Goal: Information Seeking & Learning: Compare options

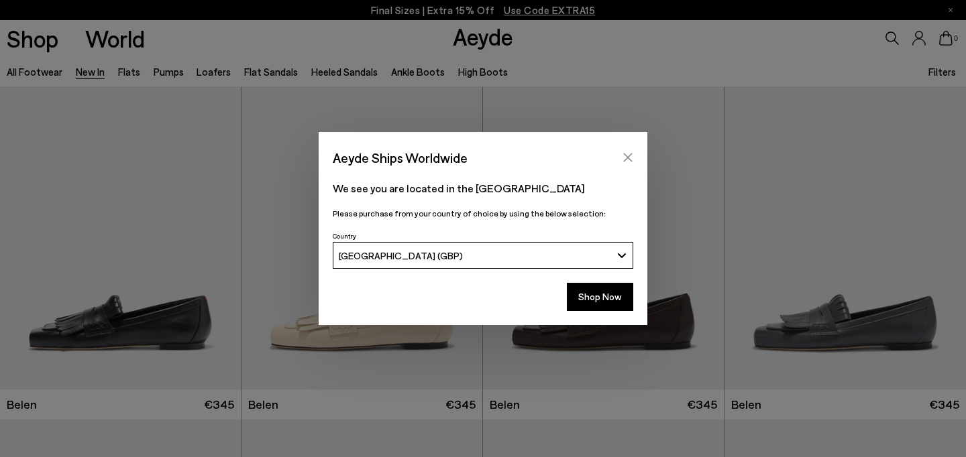
click at [624, 152] on icon "Close" at bounding box center [627, 157] width 11 height 11
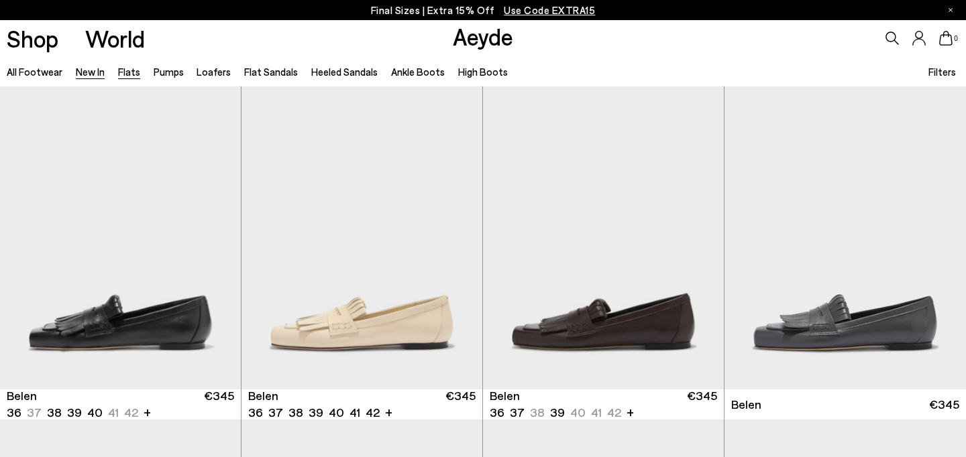
click at [127, 72] on link "Flats" at bounding box center [129, 72] width 22 height 12
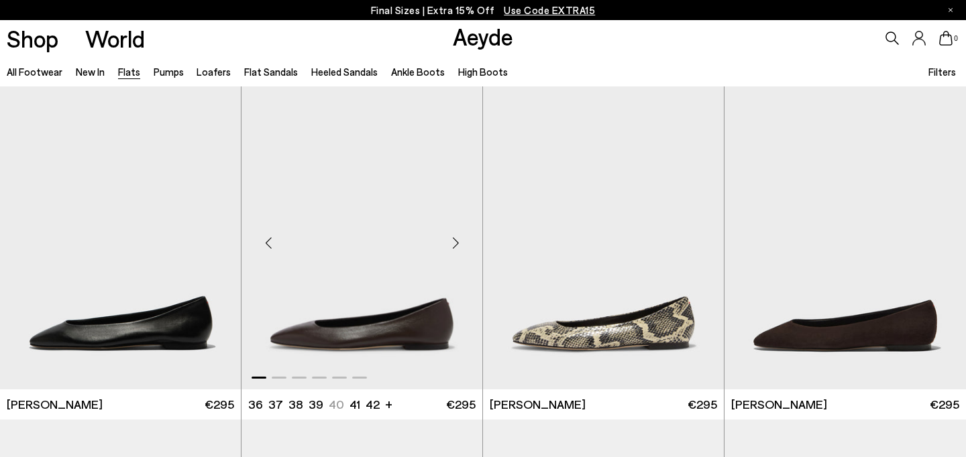
click at [457, 245] on div "Next slide" at bounding box center [455, 243] width 40 height 40
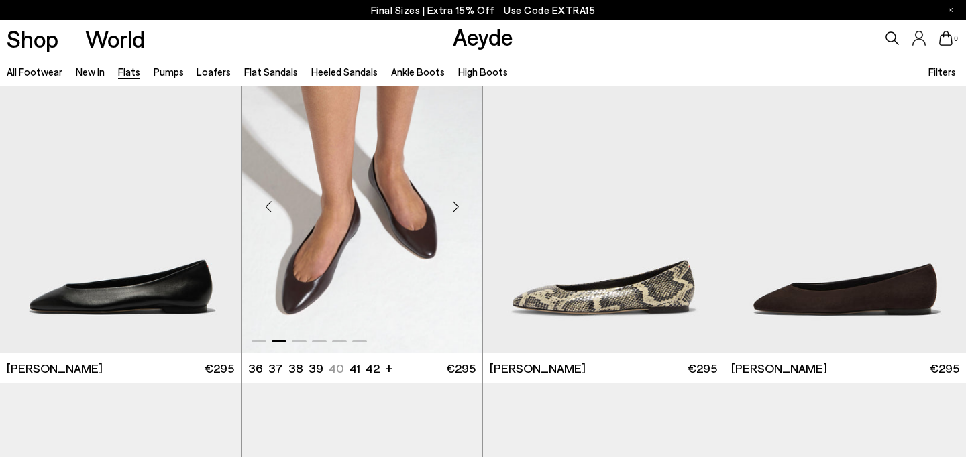
scroll to position [40, 0]
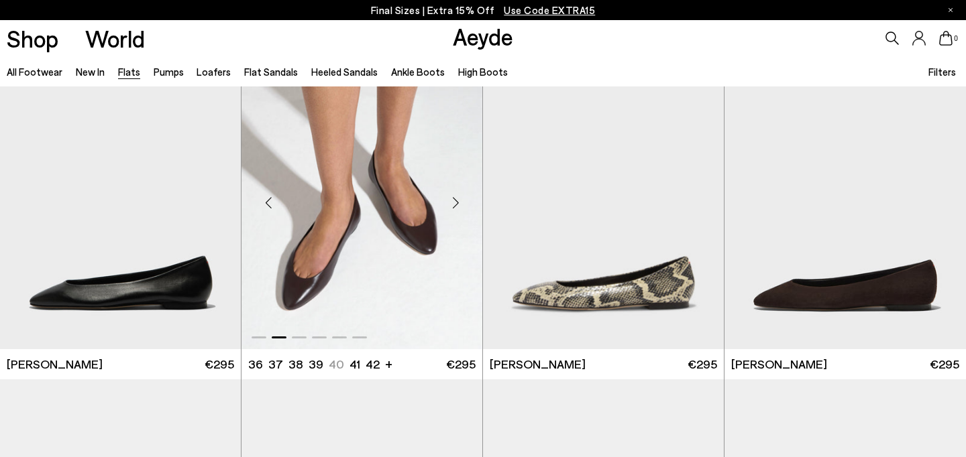
click at [453, 198] on div "Next slide" at bounding box center [455, 203] width 40 height 40
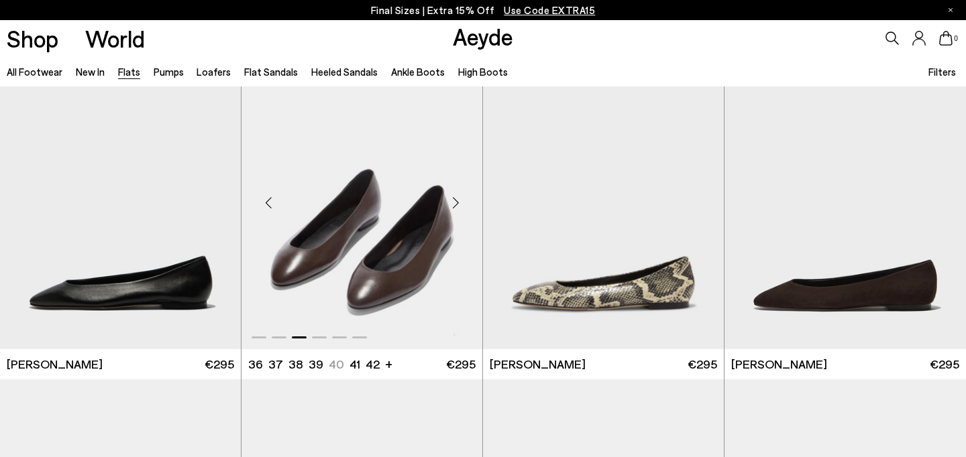
click at [453, 198] on div "Next slide" at bounding box center [455, 203] width 40 height 40
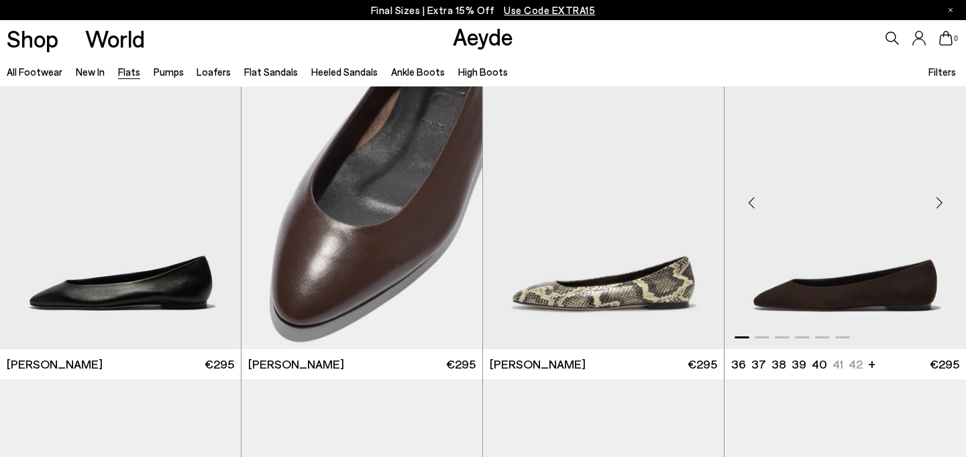
click at [944, 198] on div "Next slide" at bounding box center [939, 203] width 40 height 40
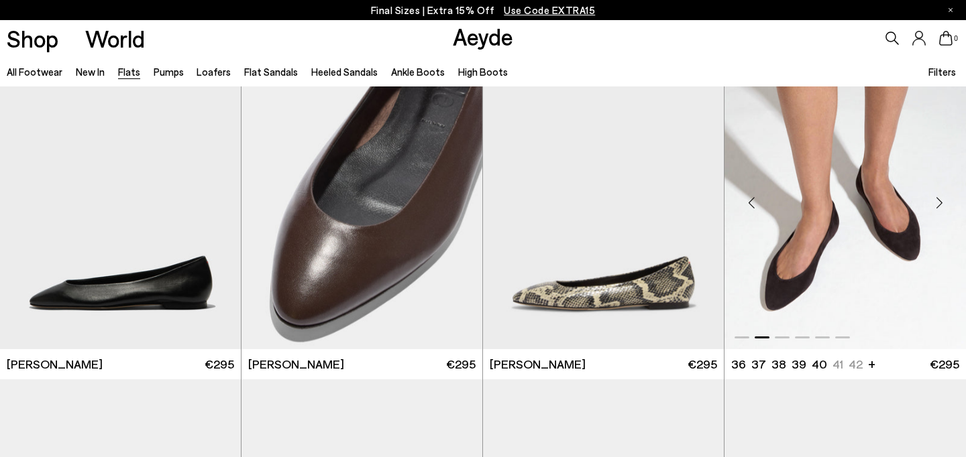
click at [944, 198] on div "Next slide" at bounding box center [939, 203] width 40 height 40
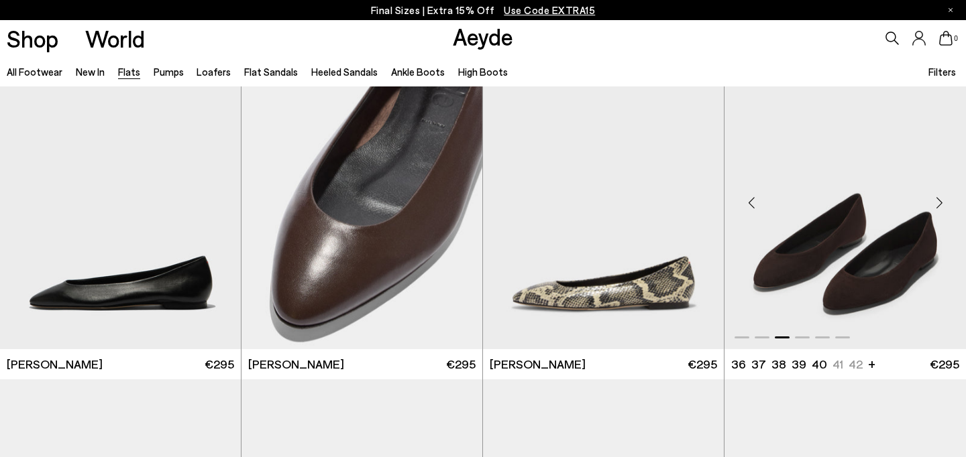
click at [944, 198] on div "Next slide" at bounding box center [939, 203] width 40 height 40
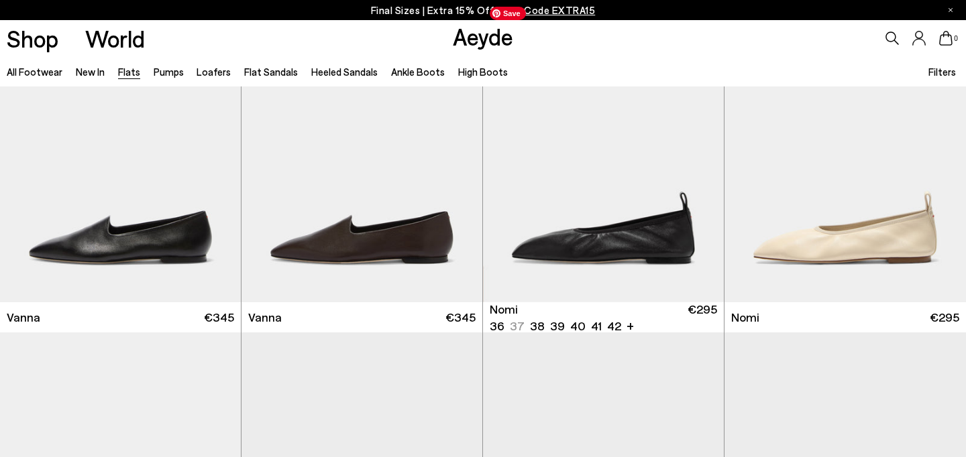
scroll to position [422, 0]
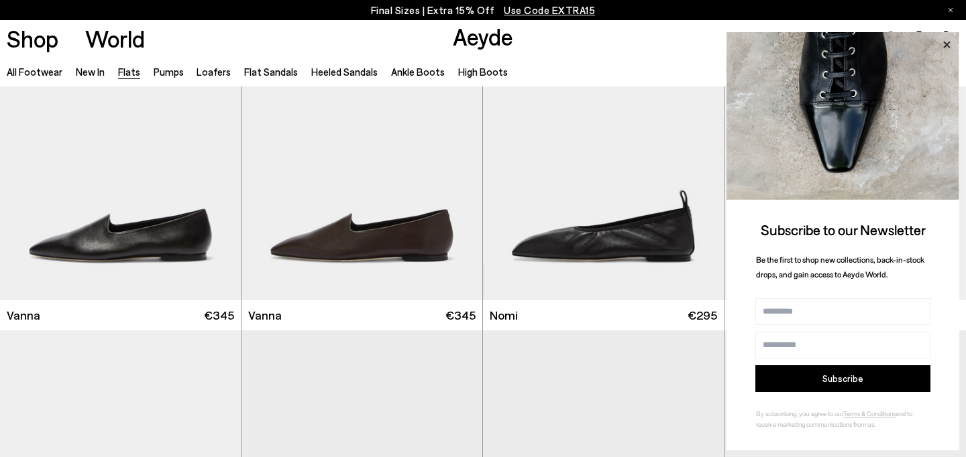
click at [945, 44] on icon at bounding box center [946, 44] width 7 height 7
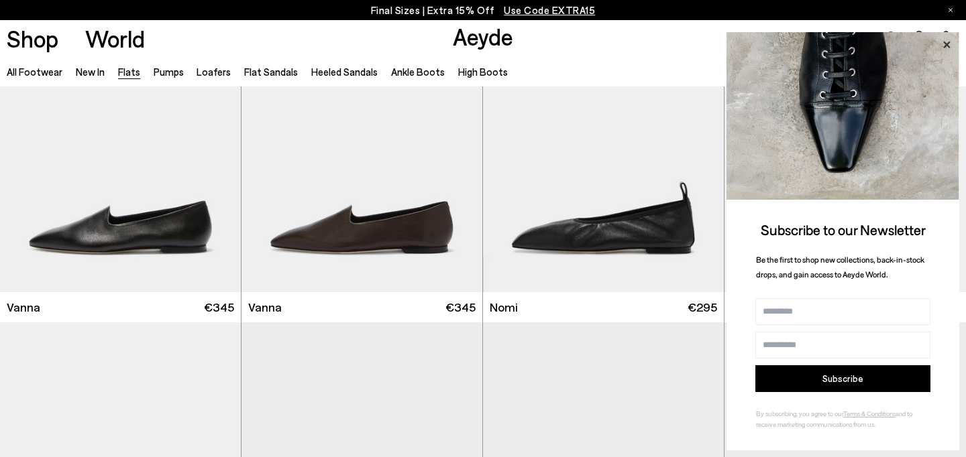
click at [947, 43] on icon at bounding box center [946, 44] width 7 height 7
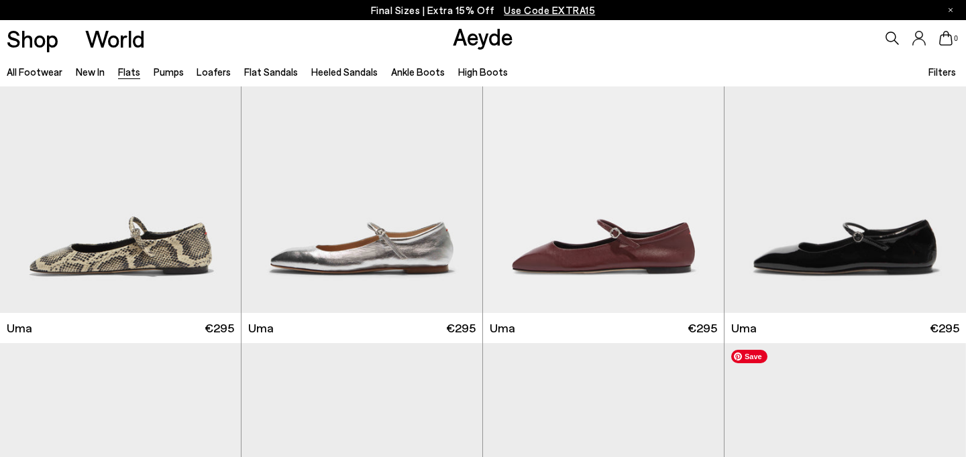
scroll to position [1453, 0]
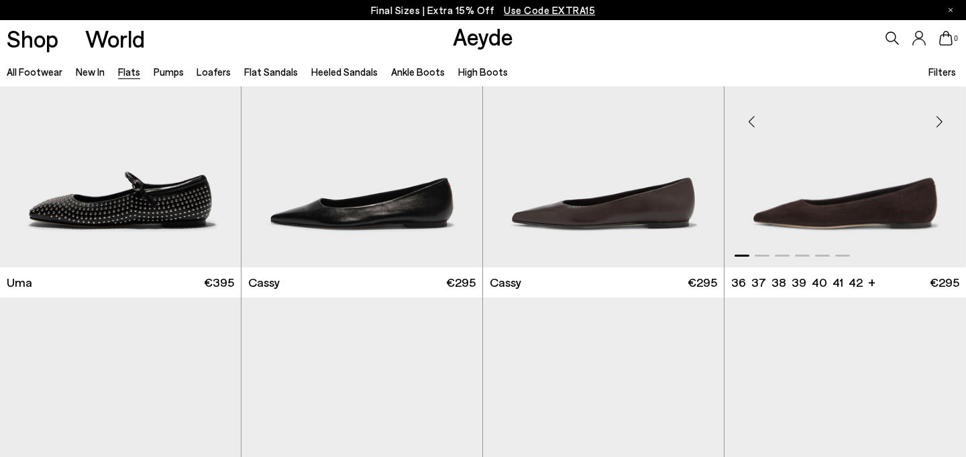
click at [937, 123] on div "Next slide" at bounding box center [939, 122] width 40 height 40
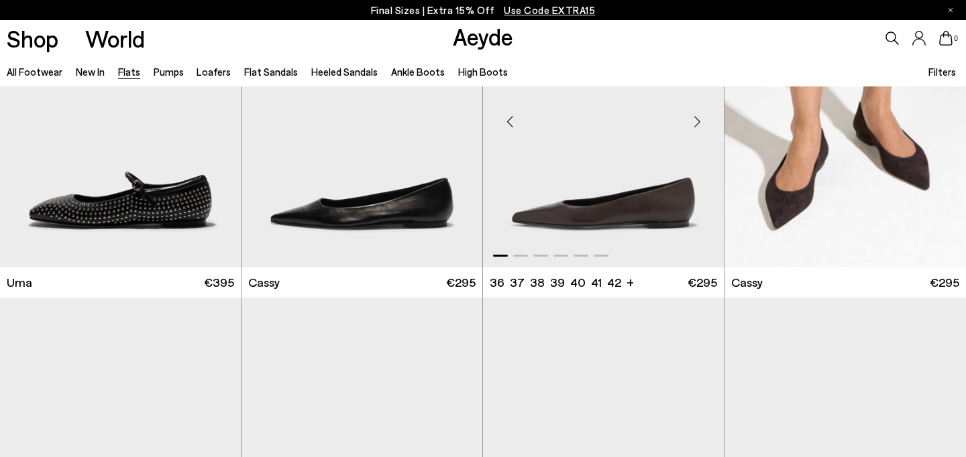
click at [693, 122] on div "Next slide" at bounding box center [697, 122] width 40 height 40
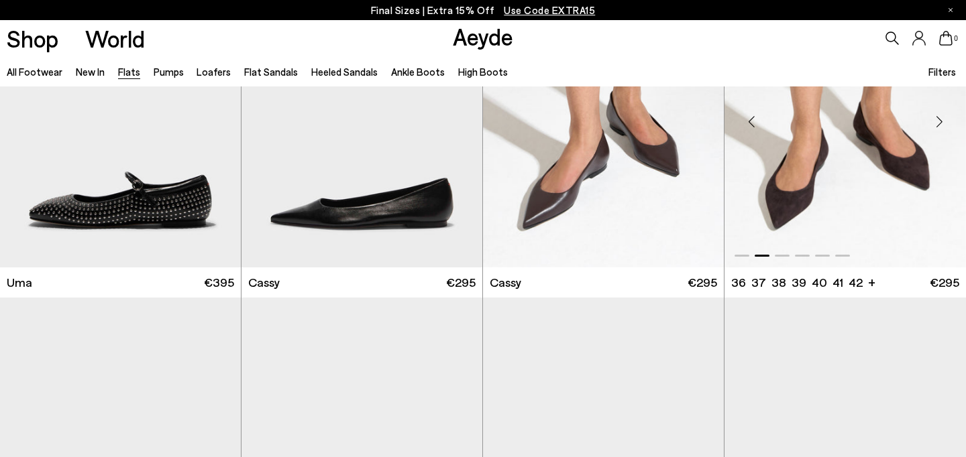
click at [934, 121] on div "Next slide" at bounding box center [939, 122] width 40 height 40
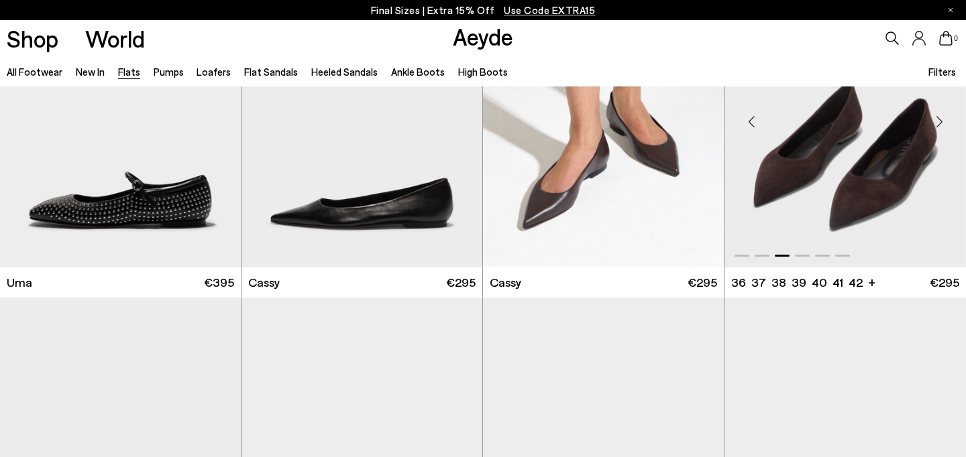
click at [934, 121] on div "Next slide" at bounding box center [939, 122] width 40 height 40
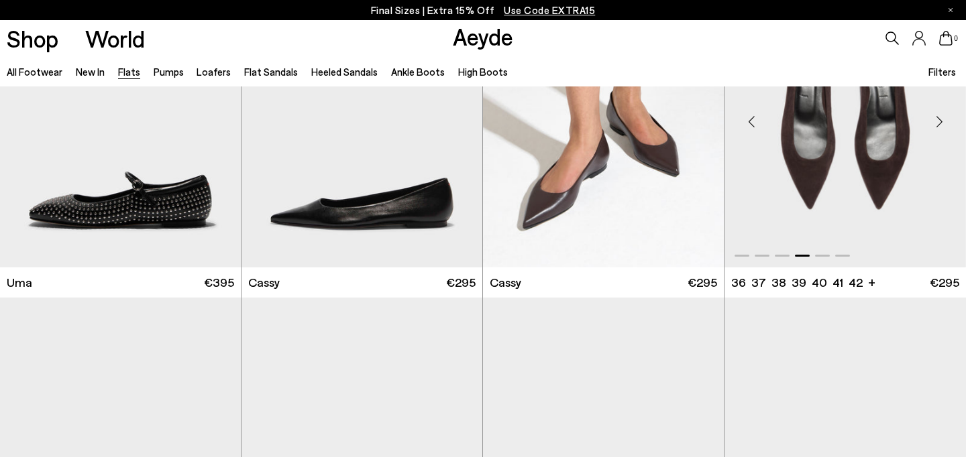
click at [934, 121] on div "Next slide" at bounding box center [939, 122] width 40 height 40
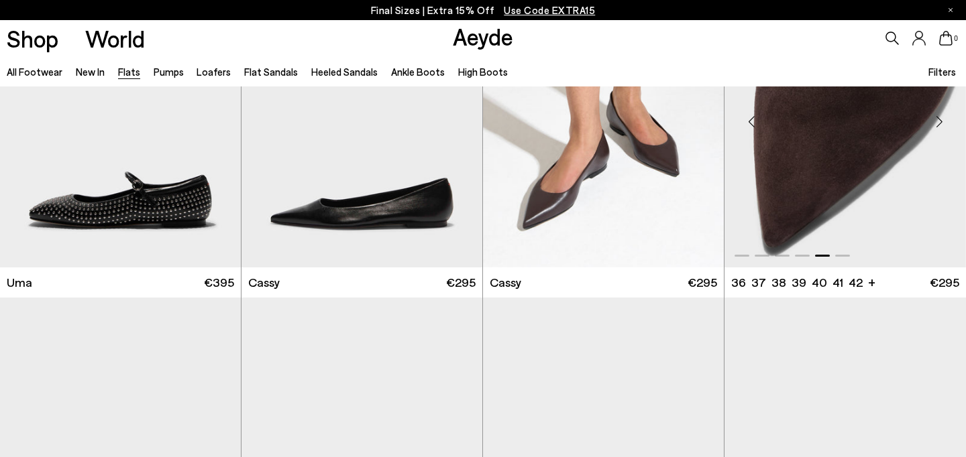
click at [934, 121] on div "Next slide" at bounding box center [939, 122] width 40 height 40
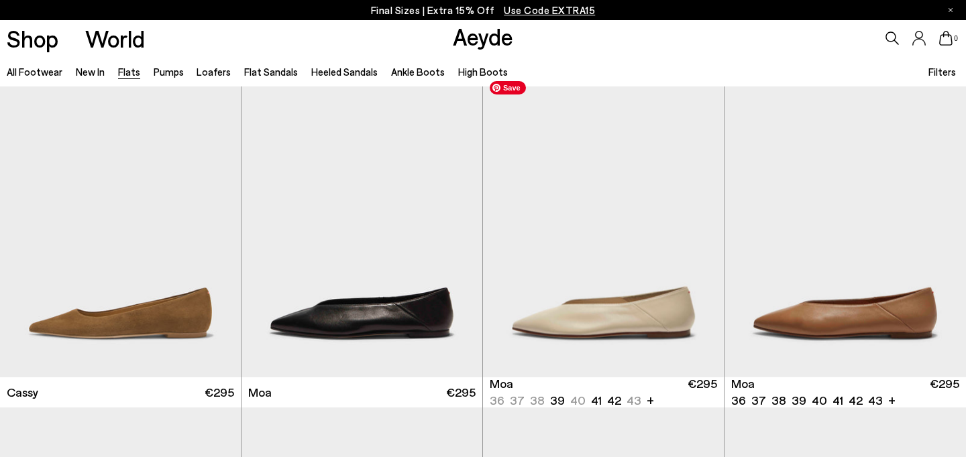
scroll to position [1698, 0]
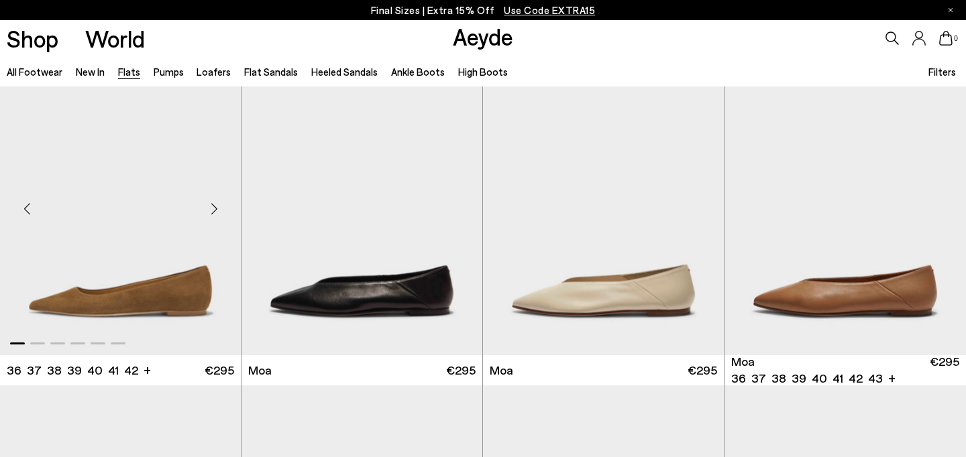
click at [214, 207] on div "Next slide" at bounding box center [214, 209] width 40 height 40
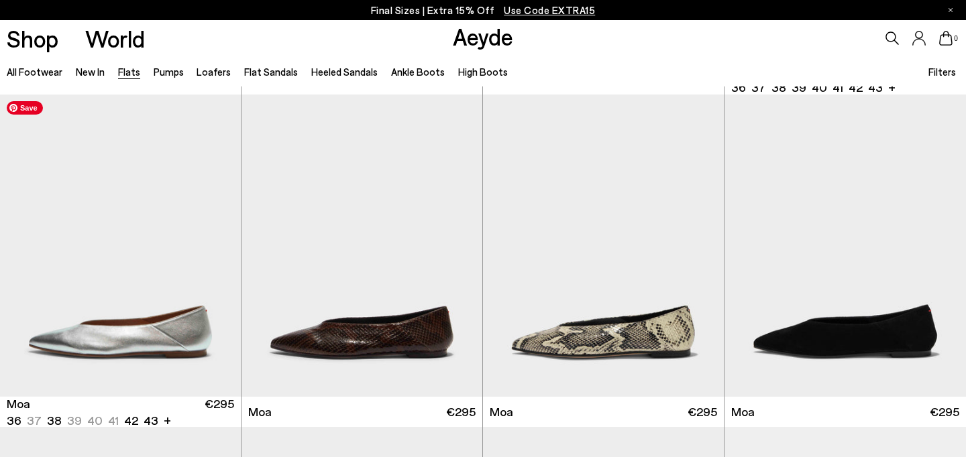
scroll to position [2035, 0]
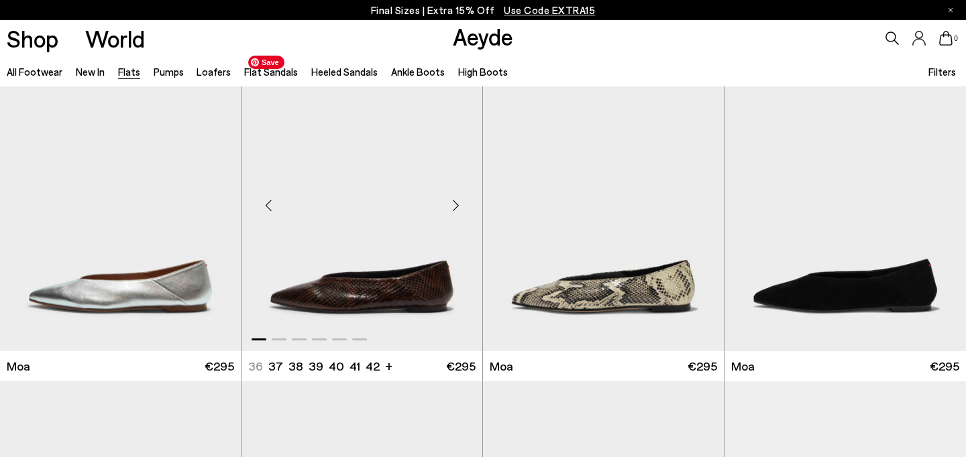
click at [455, 209] on div "Next slide" at bounding box center [455, 205] width 40 height 40
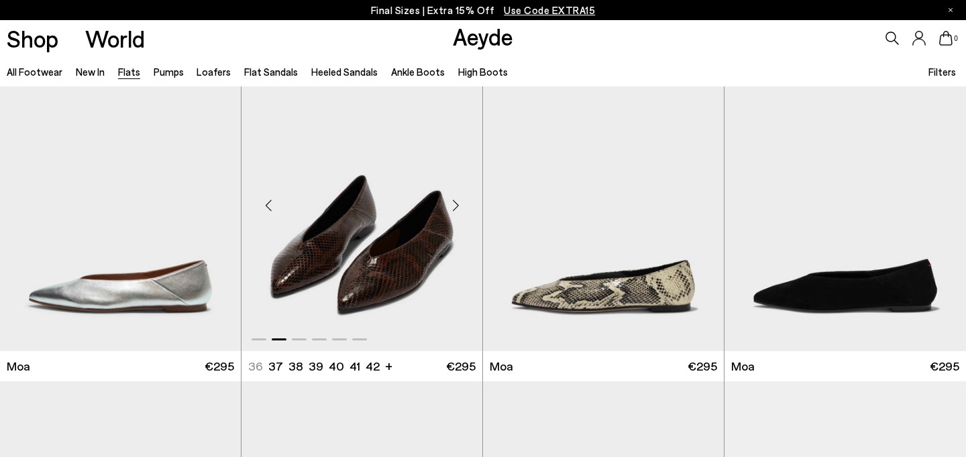
click at [455, 209] on div "Next slide" at bounding box center [455, 205] width 40 height 40
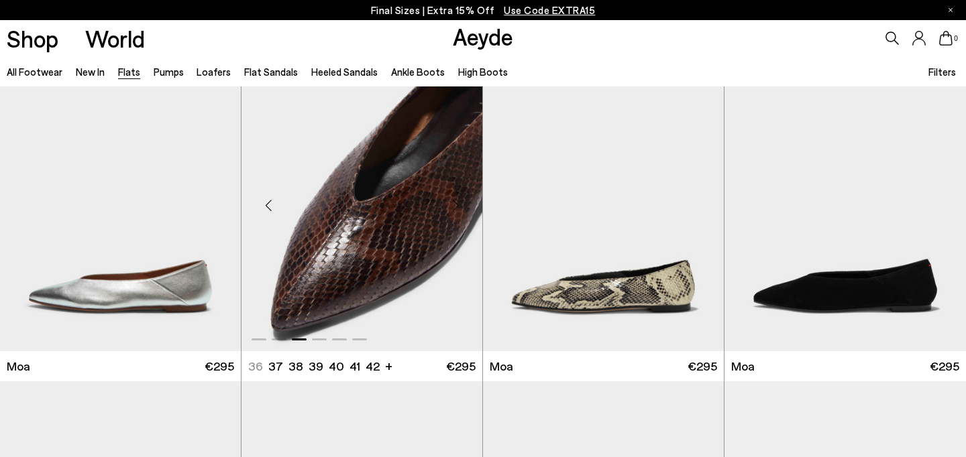
click at [455, 209] on div "Next slide" at bounding box center [455, 205] width 40 height 40
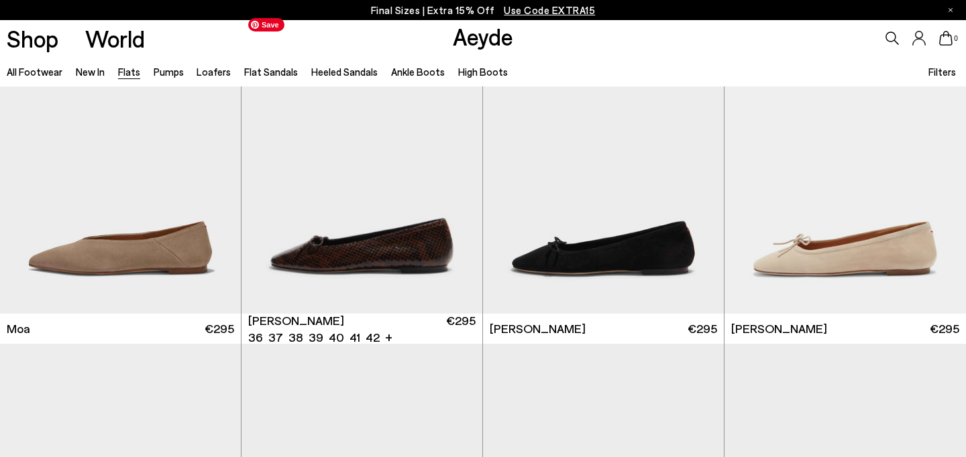
scroll to position [2411, 0]
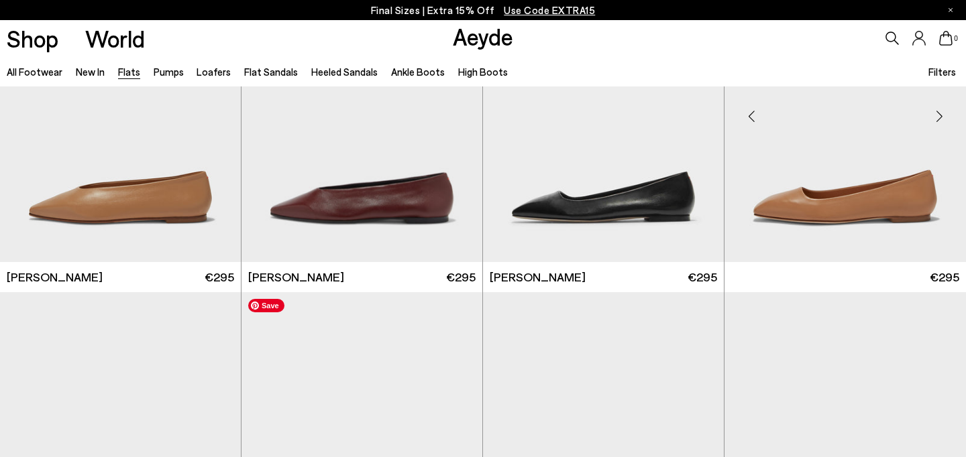
scroll to position [4101, 0]
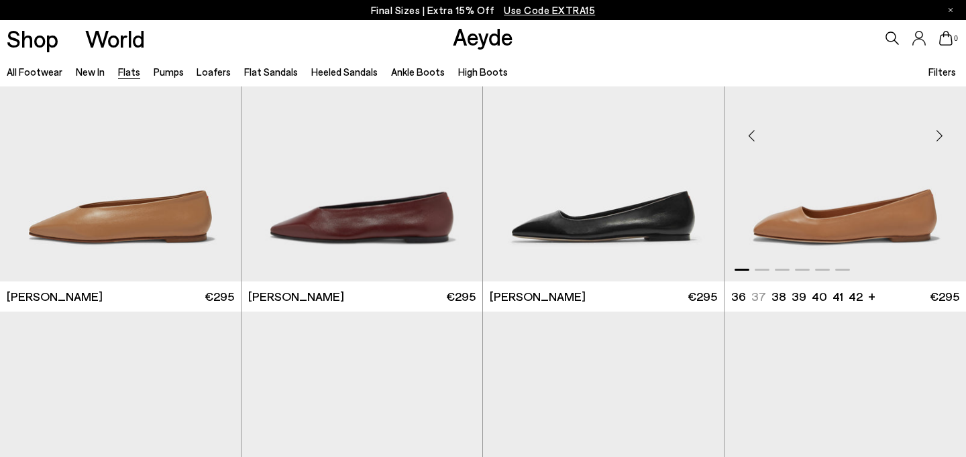
click at [942, 131] on div "Next slide" at bounding box center [939, 136] width 40 height 40
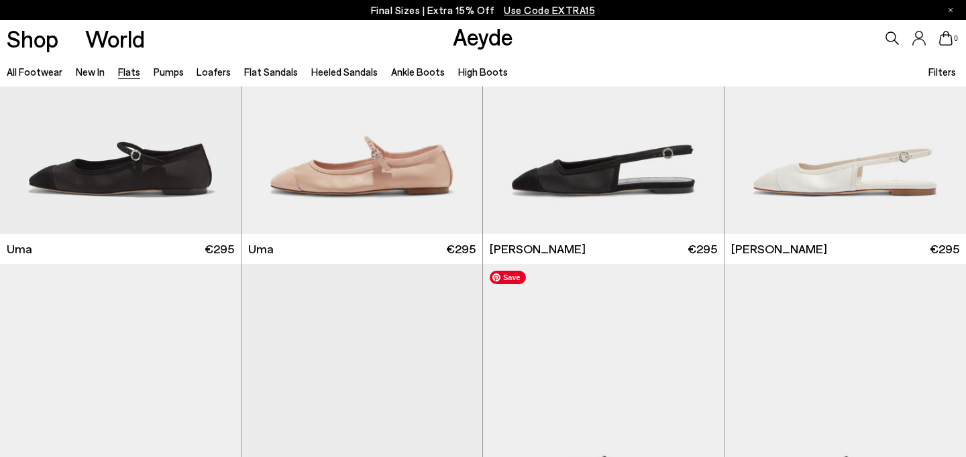
scroll to position [6098, 0]
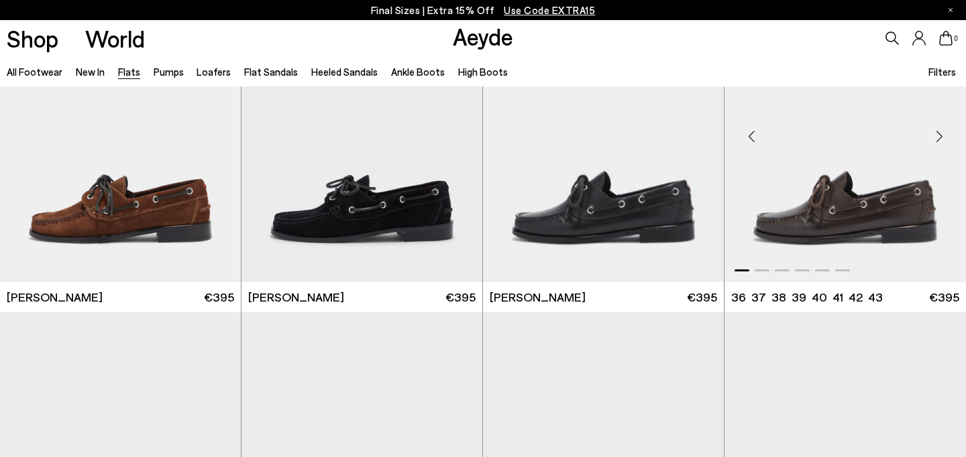
click at [934, 135] on div "Next slide" at bounding box center [939, 136] width 40 height 40
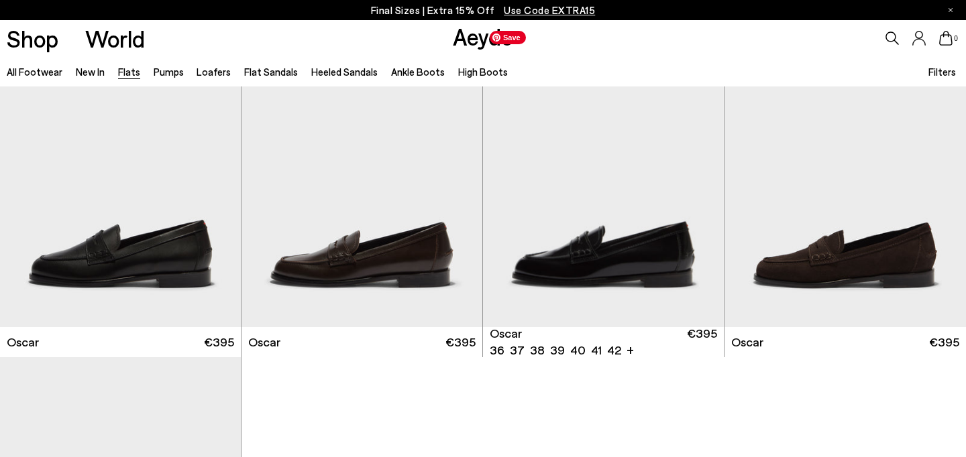
scroll to position [6727, 0]
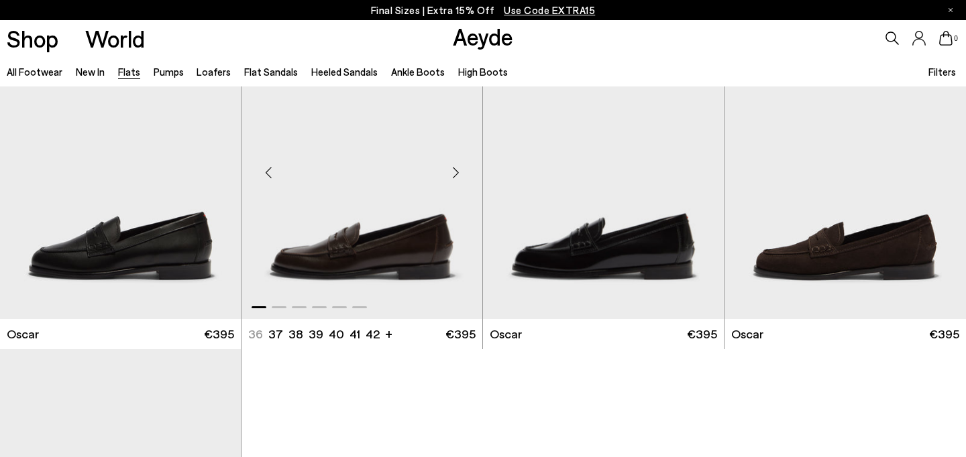
click at [452, 176] on div "Next slide" at bounding box center [455, 173] width 40 height 40
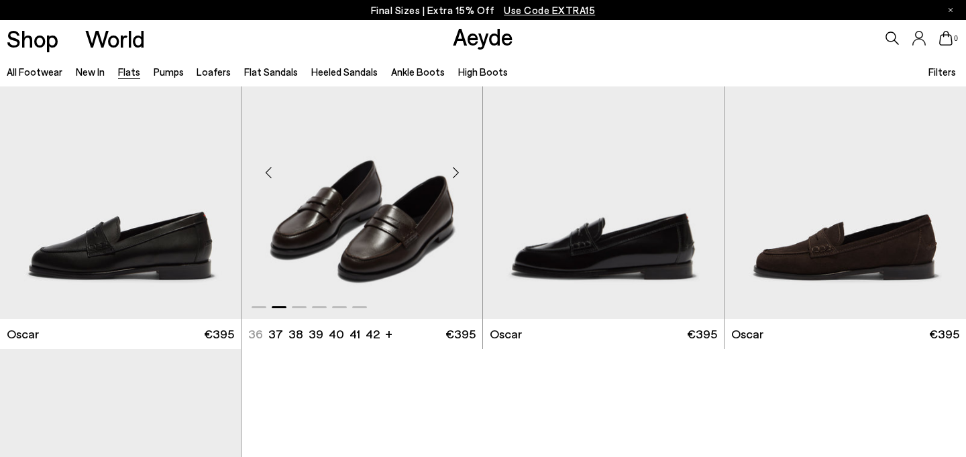
click at [452, 176] on div "Next slide" at bounding box center [455, 173] width 40 height 40
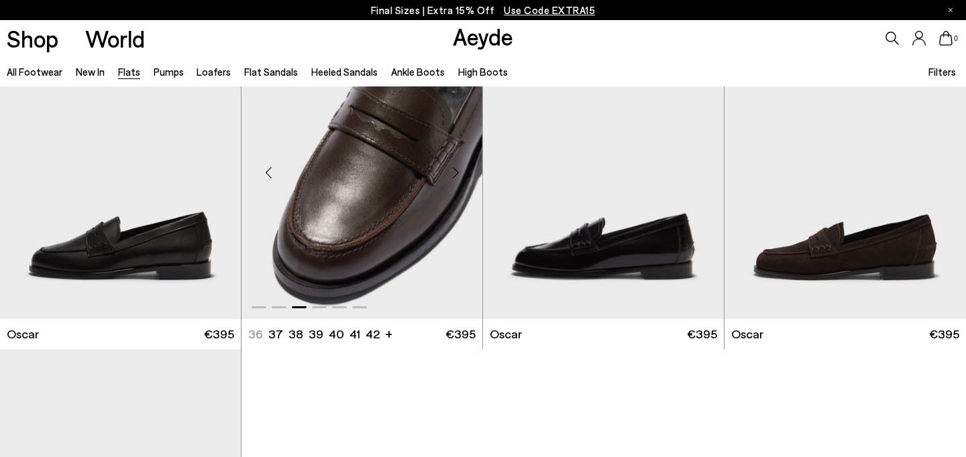
click at [452, 176] on div "Next slide" at bounding box center [455, 173] width 40 height 40
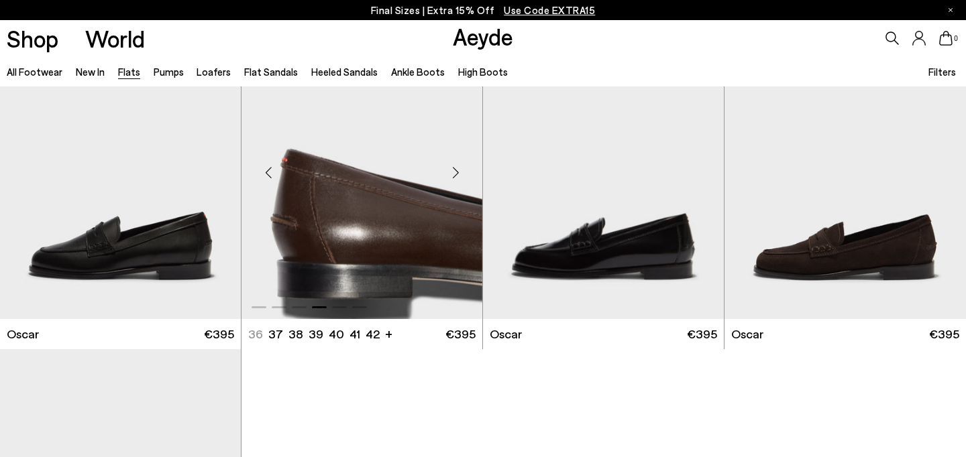
click at [452, 176] on div "Next slide" at bounding box center [455, 173] width 40 height 40
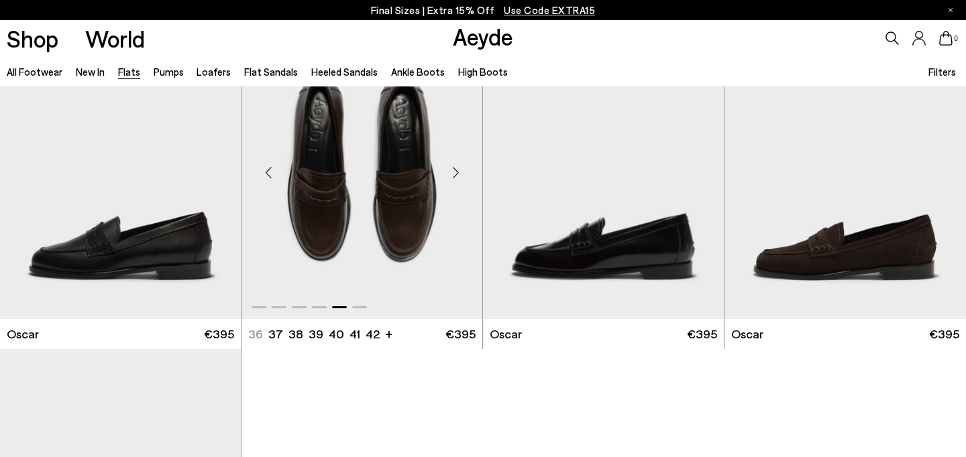
click at [452, 176] on div "Next slide" at bounding box center [455, 173] width 40 height 40
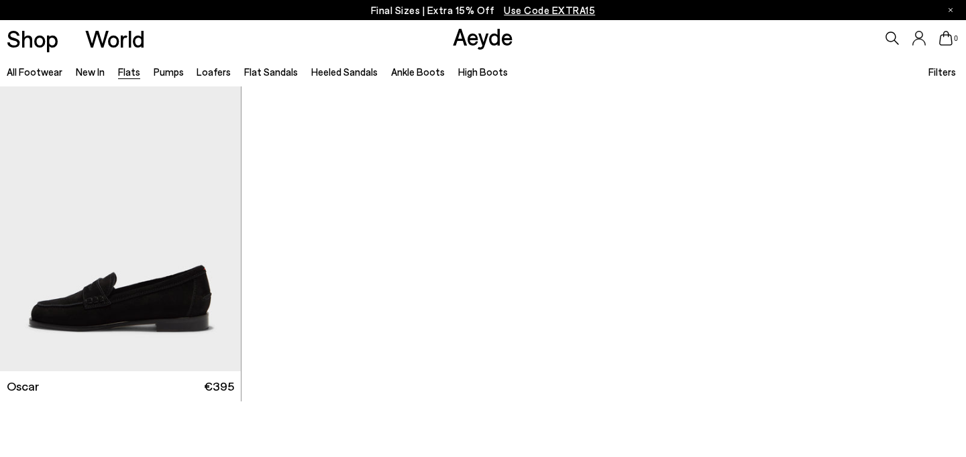
scroll to position [7020, 0]
